Goal: Task Accomplishment & Management: Manage account settings

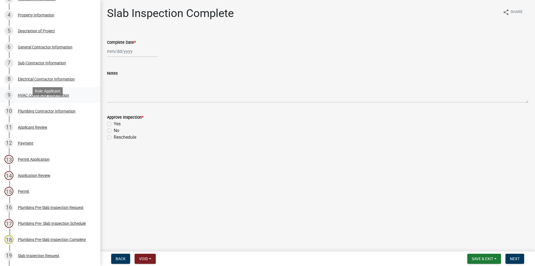
scroll to position [114, 0]
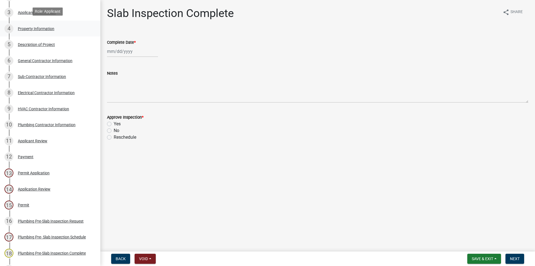
click at [61, 29] on div "4 Property Information" at bounding box center [47, 28] width 87 height 9
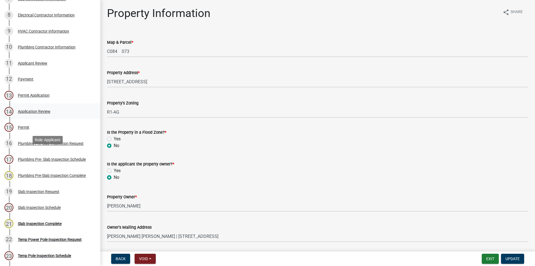
scroll to position [199, 0]
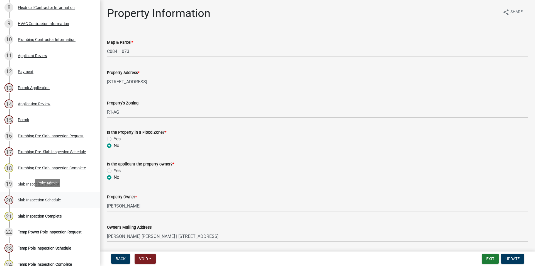
click at [47, 202] on div "20 Slab Inspection Schedule" at bounding box center [47, 200] width 87 height 9
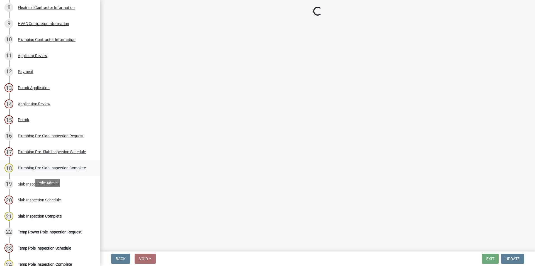
select select "a844a88f-ba44-4800-9e08-05e10520dbf6"
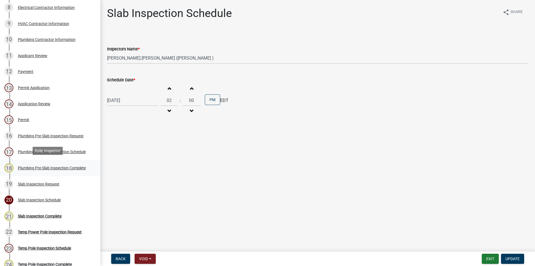
click at [59, 164] on div "18 Plumbing Pre-Slab Inspection Complete" at bounding box center [47, 168] width 87 height 9
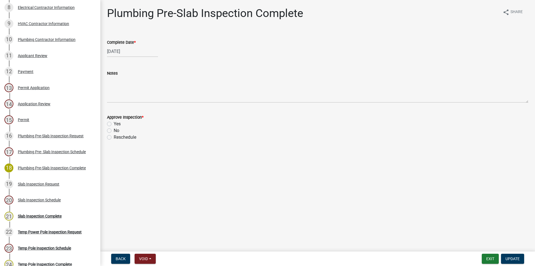
click at [114, 136] on label "Reschedule" at bounding box center [125, 137] width 23 height 7
click at [114, 136] on input "Reschedule" at bounding box center [116, 136] width 4 height 4
radio input "true"
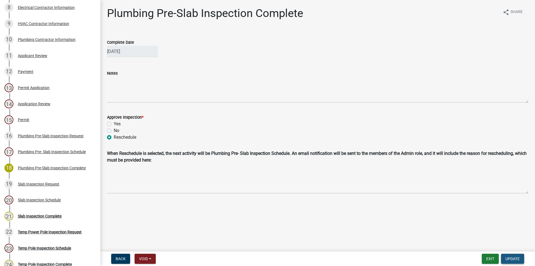
click at [511, 256] on button "Update" at bounding box center [512, 259] width 23 height 10
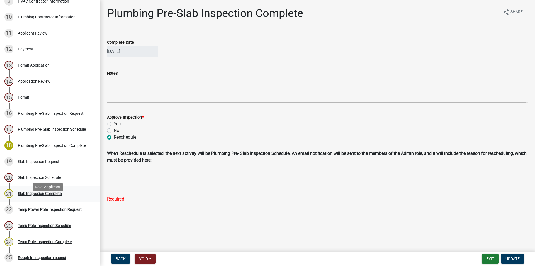
scroll to position [227, 0]
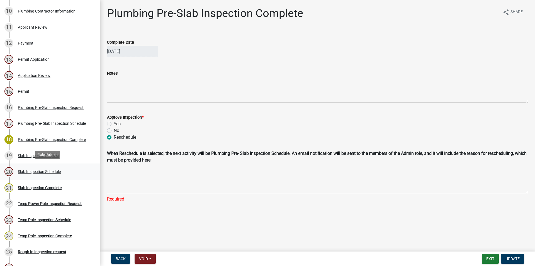
click at [75, 169] on div "20 Slab Inspection Schedule" at bounding box center [47, 171] width 87 height 9
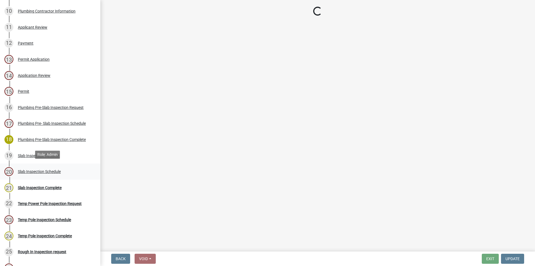
select select "a844a88f-ba44-4800-9e08-05e10520dbf6"
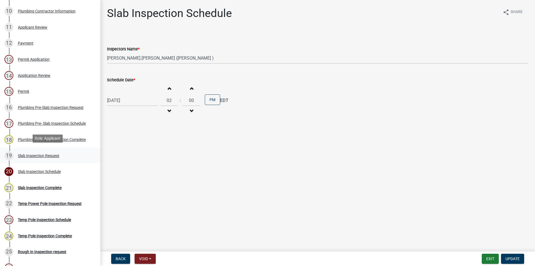
click at [78, 155] on div "19 Slab Inspection Request" at bounding box center [47, 155] width 87 height 9
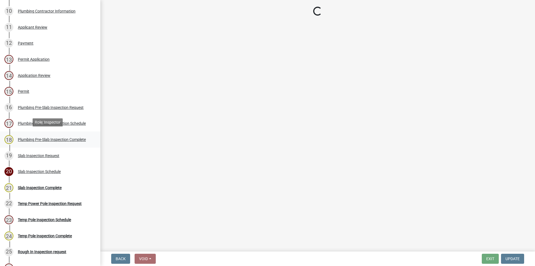
select select "c17fd054-7220-48ca-8ff3-64345a3d9763"
select select "02018635-faff-42bf-89c4-8baf0c46d922"
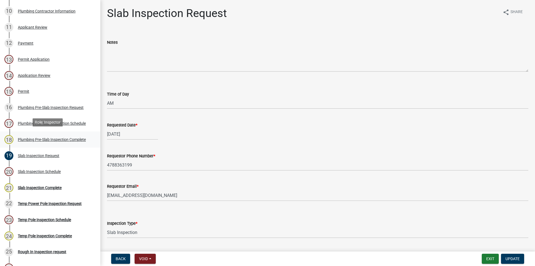
click at [75, 139] on div "Plumbing Pre-Slab Inspection Complete" at bounding box center [52, 140] width 68 height 4
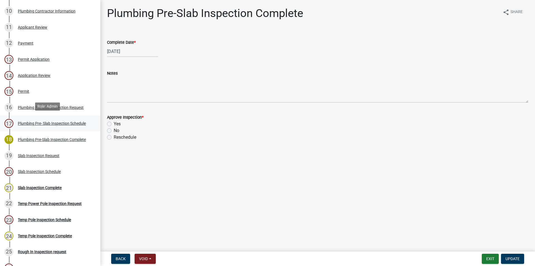
click at [62, 122] on div "Plumbing Pre- Slab Inspection Schedule" at bounding box center [52, 123] width 68 height 4
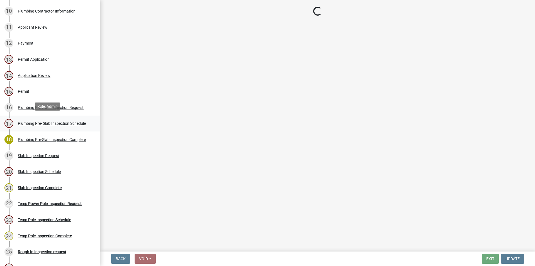
select select "386c4b37-132c-45b4-be0e-b439663810e4"
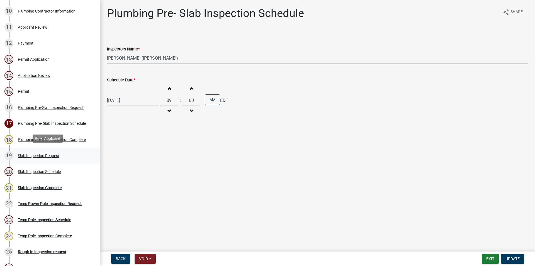
click at [69, 155] on div "19 Slab Inspection Request" at bounding box center [47, 155] width 87 height 9
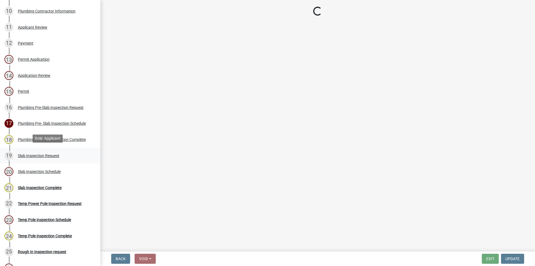
select select "c17fd054-7220-48ca-8ff3-64345a3d9763"
select select "02018635-faff-42bf-89c4-8baf0c46d922"
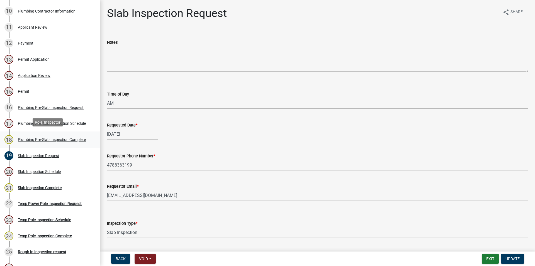
click at [77, 133] on link "18 Plumbing Pre-Slab Inspection Complete" at bounding box center [50, 140] width 100 height 16
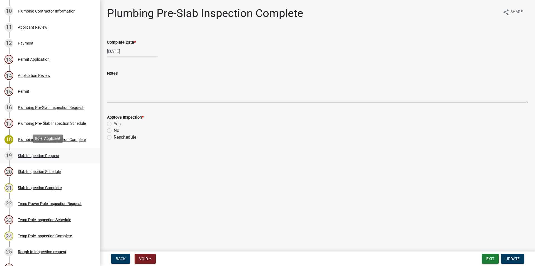
click at [88, 155] on link "19 Slab Inspection Request" at bounding box center [50, 156] width 100 height 16
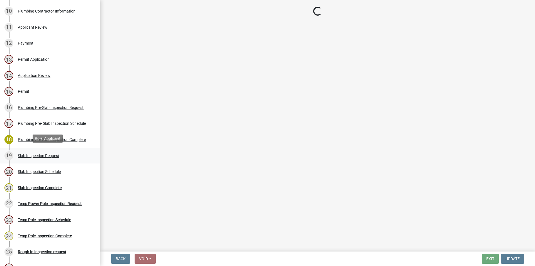
select select "c17fd054-7220-48ca-8ff3-64345a3d9763"
select select "02018635-faff-42bf-89c4-8baf0c46d922"
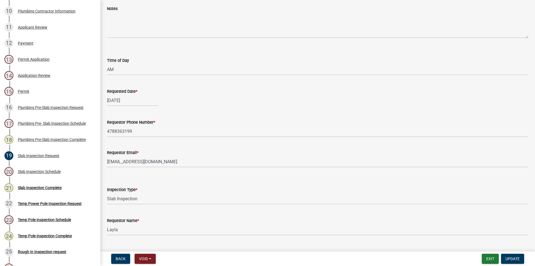
scroll to position [46, 0]
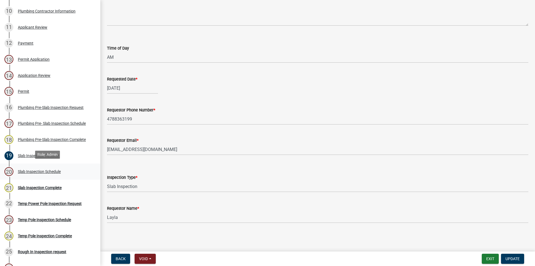
click at [59, 172] on div "20 Slab Inspection Schedule" at bounding box center [47, 171] width 87 height 9
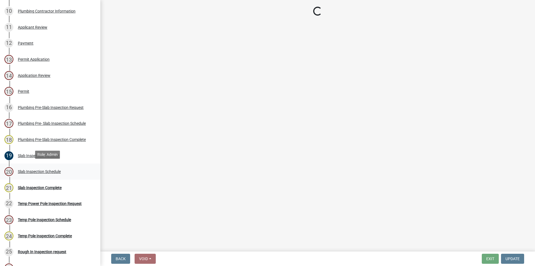
scroll to position [0, 0]
select select "a844a88f-ba44-4800-9e08-05e10520dbf6"
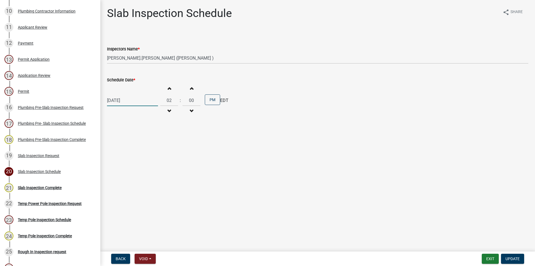
click at [154, 100] on input "[DATE]" at bounding box center [132, 100] width 51 height 11
select select "8"
select select "2025"
click at [140, 156] on div "21" at bounding box center [139, 156] width 9 height 9
type input "[DATE]"
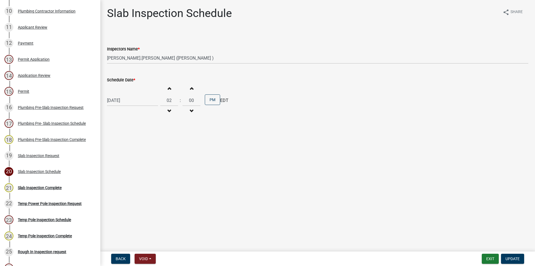
click at [170, 87] on span "button" at bounding box center [169, 88] width 3 height 4
click at [171, 113] on span "button" at bounding box center [169, 111] width 3 height 4
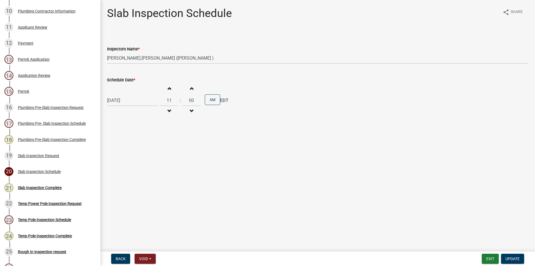
click at [171, 113] on span "button" at bounding box center [169, 111] width 3 height 4
click at [173, 92] on button "Increment hours" at bounding box center [169, 88] width 12 height 10
click at [173, 93] on button "Increment hours" at bounding box center [169, 88] width 12 height 10
click at [173, 92] on button "Increment hours" at bounding box center [169, 88] width 12 height 10
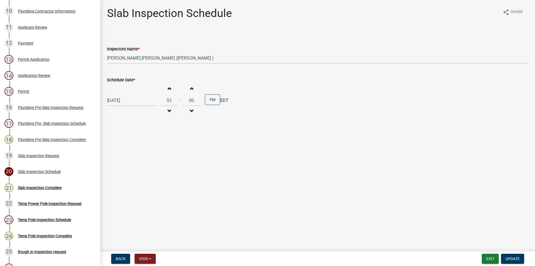
click at [171, 108] on button "Decrement hours" at bounding box center [169, 111] width 12 height 10
type input "01"
click at [513, 256] on button "Update" at bounding box center [512, 259] width 23 height 10
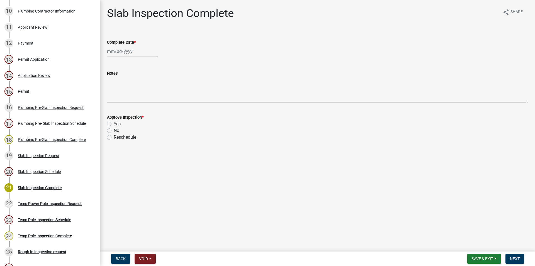
click at [485, 253] on nav "Back Void Withdraw Lock Expire Void Save & Exit Save Save & Exit Next" at bounding box center [317, 259] width 435 height 14
click at [486, 257] on span "Save & Exit" at bounding box center [482, 259] width 21 height 4
click at [497, 248] on button "Save & Exit" at bounding box center [478, 244] width 45 height 13
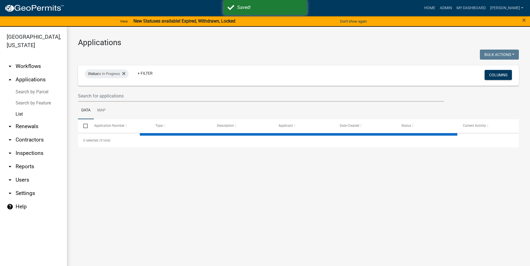
select select "3: 100"
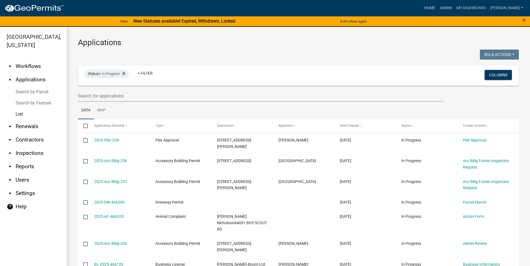
click at [42, 150] on link "arrow_drop_down Inspections" at bounding box center [33, 153] width 67 height 13
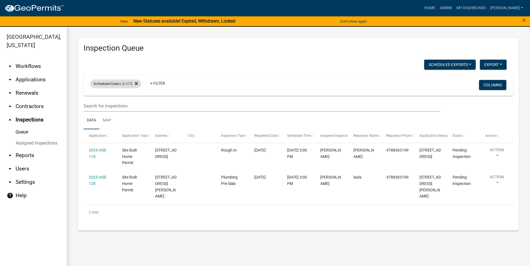
click at [138, 83] on icon at bounding box center [136, 83] width 3 height 4
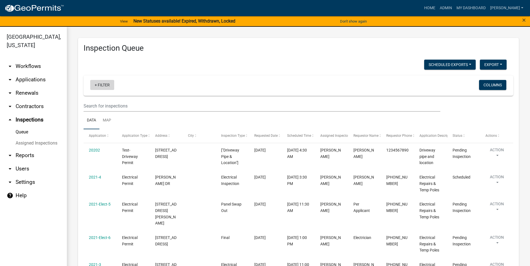
click at [110, 85] on link "+ Filter" at bounding box center [102, 85] width 24 height 10
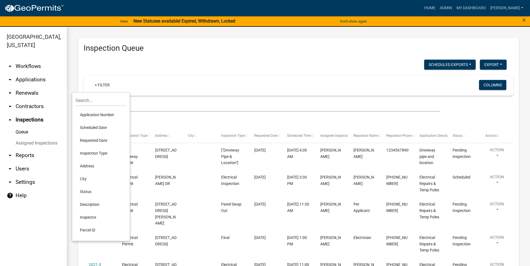
click at [110, 129] on li "Scheduled Date" at bounding box center [101, 127] width 51 height 13
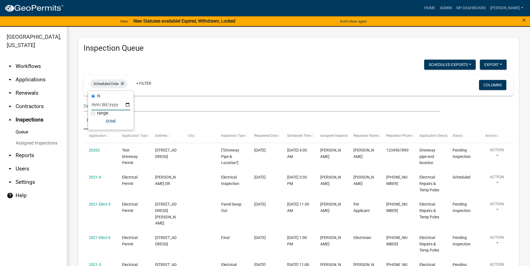
click at [115, 106] on input "date" at bounding box center [110, 104] width 39 height 11
click at [123, 105] on input "date" at bounding box center [110, 104] width 39 height 11
type input "[DATE]"
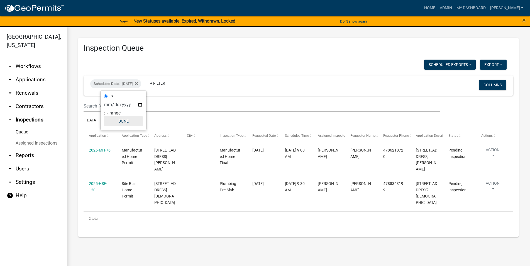
click at [125, 120] on button "Done" at bounding box center [123, 121] width 39 height 10
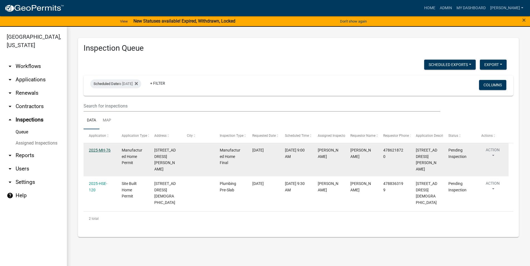
click at [99, 152] on link "2025-MH-76" at bounding box center [100, 150] width 22 height 4
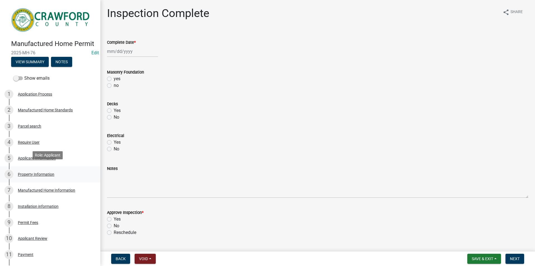
scroll to position [28, 0]
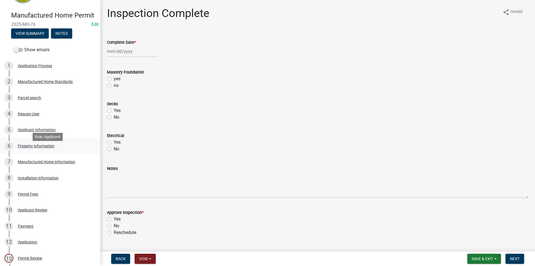
click at [43, 148] on div "Property Information" at bounding box center [36, 146] width 37 height 4
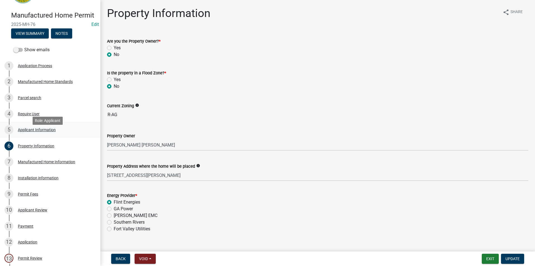
click at [45, 138] on link "5 Applicant Information" at bounding box center [50, 130] width 100 height 16
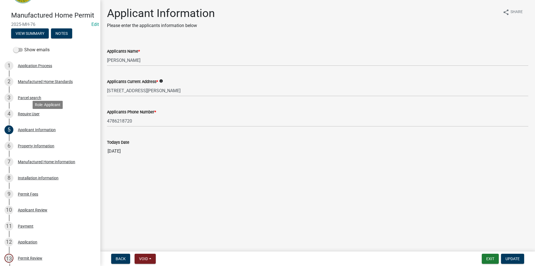
click at [46, 118] on div "4 Require User" at bounding box center [47, 114] width 87 height 9
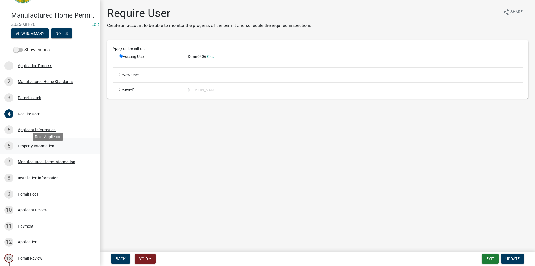
click at [59, 148] on link "6 Property Information" at bounding box center [50, 146] width 100 height 16
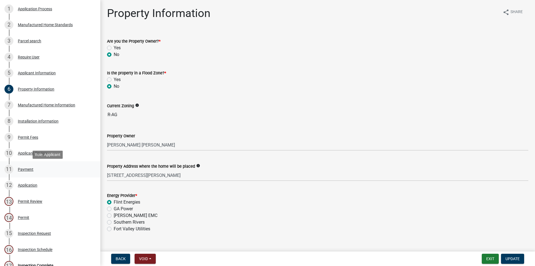
scroll to position [183, 0]
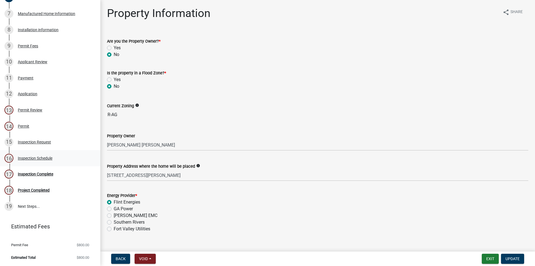
click at [47, 155] on div "16 Inspection Schedule" at bounding box center [47, 158] width 87 height 9
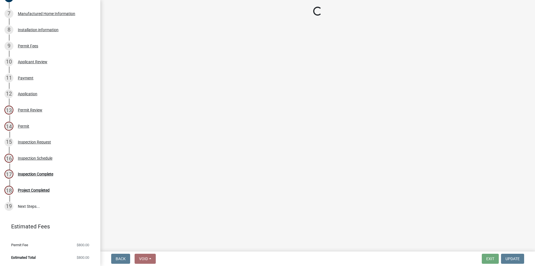
select select "3acdf11f-131c-438b-b450-ae4501c32128"
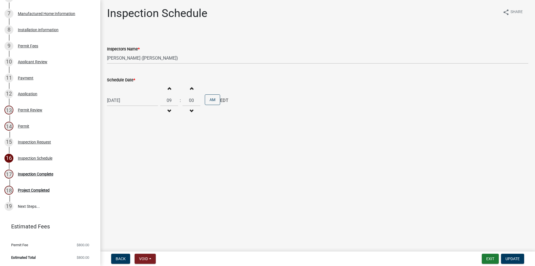
click at [175, 89] on button "Increment hours" at bounding box center [169, 88] width 12 height 10
click at [175, 110] on button "Decrement hours" at bounding box center [169, 111] width 12 height 10
type input "11"
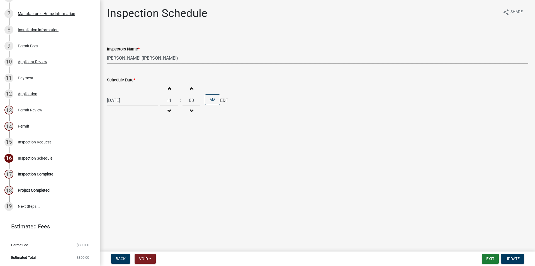
click at [107, 52] on select "Select Item... RLcarroll ([PERSON_NAME]) [PERSON_NAME] ([PERSON_NAME]) [PERSON_…" at bounding box center [317, 57] width 421 height 11
click at [141, 57] on select "Select Item... RLcarroll ([PERSON_NAME]) [PERSON_NAME] ([PERSON_NAME]) [PERSON_…" at bounding box center [317, 57] width 421 height 11
click at [509, 256] on button "Update" at bounding box center [512, 259] width 23 height 10
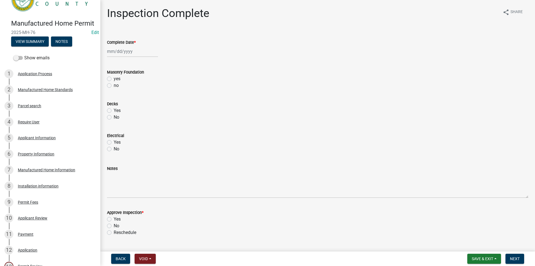
scroll to position [3, 0]
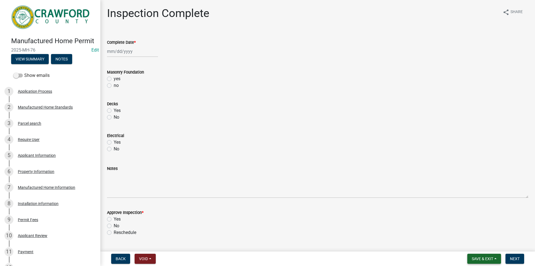
click at [483, 258] on span "Save & Exit" at bounding box center [482, 259] width 21 height 4
click at [475, 247] on button "Save & Exit" at bounding box center [478, 244] width 45 height 13
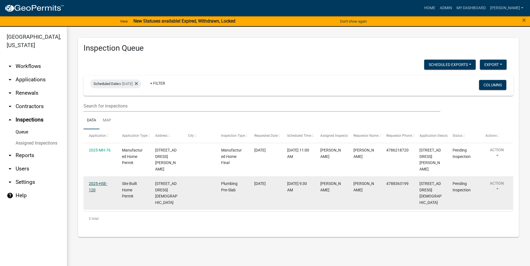
click at [94, 181] on link "2025-HSE-120" at bounding box center [98, 186] width 18 height 11
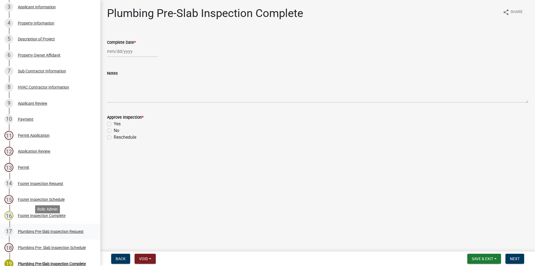
scroll to position [142, 0]
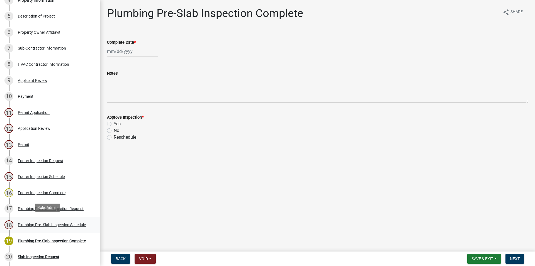
click at [57, 223] on div "Plumbing Pre- Slab Inspection Schedule" at bounding box center [52, 225] width 68 height 4
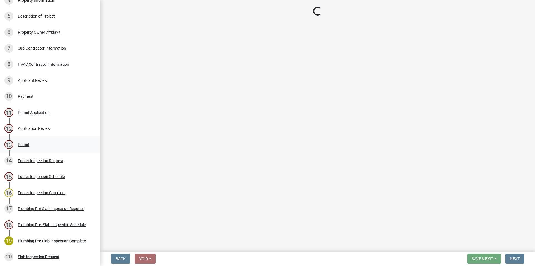
select select "a844a88f-ba44-4800-9e08-05e10520dbf6"
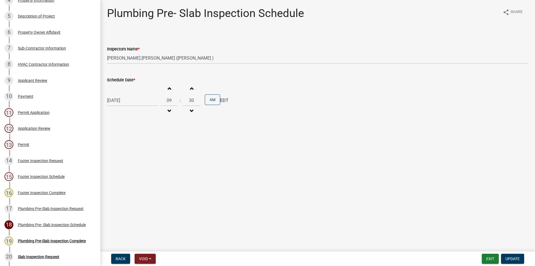
click at [171, 87] on span "button" at bounding box center [169, 88] width 3 height 4
type input "10"
click at [518, 257] on span "Update" at bounding box center [512, 259] width 14 height 4
